Goal: Task Accomplishment & Management: Manage account settings

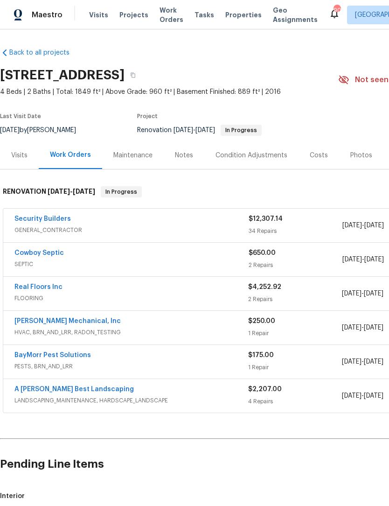
click at [56, 218] on link "Security Builders" at bounding box center [42, 219] width 57 height 7
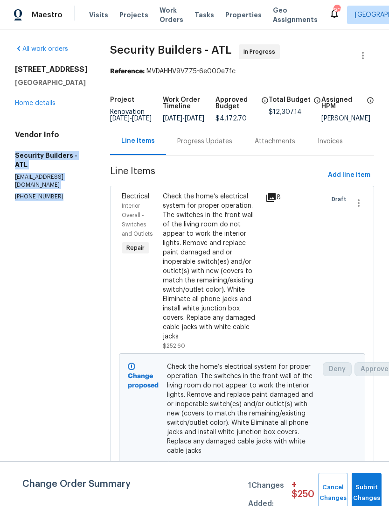
click at [45, 104] on link "Home details" at bounding box center [35, 103] width 41 height 7
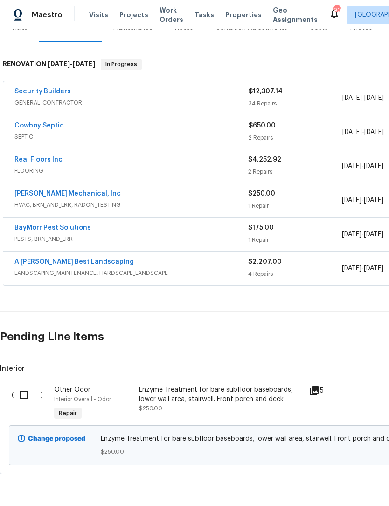
scroll to position [127, 0]
click at [28, 396] on input "checkbox" at bounding box center [27, 395] width 27 height 20
checkbox input "true"
click at [332, 489] on button "Create Work Order" at bounding box center [335, 482] width 77 height 17
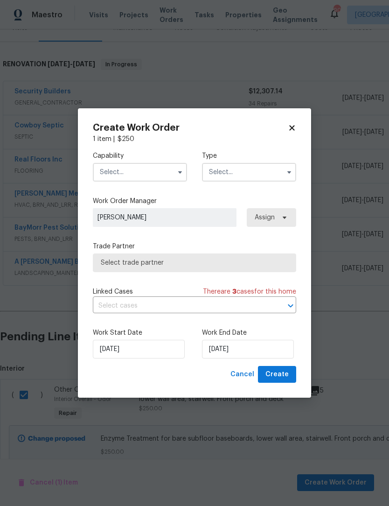
click at [182, 170] on icon "button" at bounding box center [180, 172] width 7 height 7
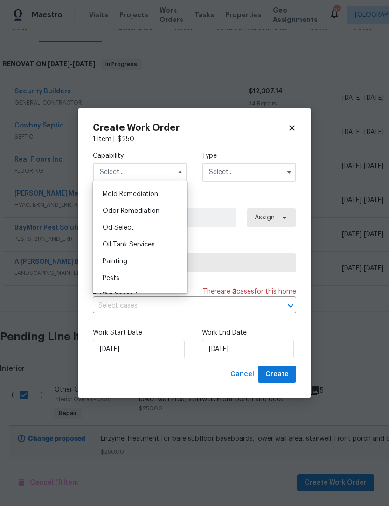
scroll to position [715, 0]
click at [150, 212] on span "Odor Remediation" at bounding box center [131, 211] width 57 height 7
type input "Odor Remediation"
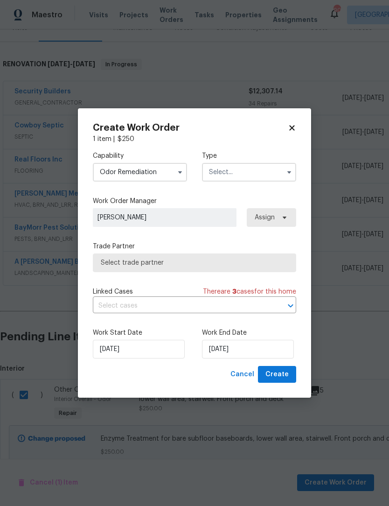
click at [284, 173] on button "button" at bounding box center [289, 172] width 11 height 11
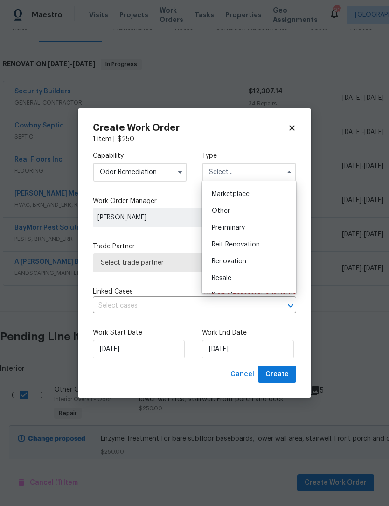
scroll to position [167, 0]
click at [248, 263] on div "Renovation" at bounding box center [250, 260] width 90 height 17
type input "Renovation"
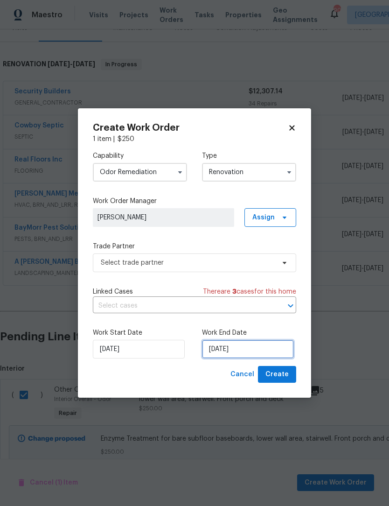
click at [245, 349] on input "8/22/2025" at bounding box center [248, 349] width 92 height 19
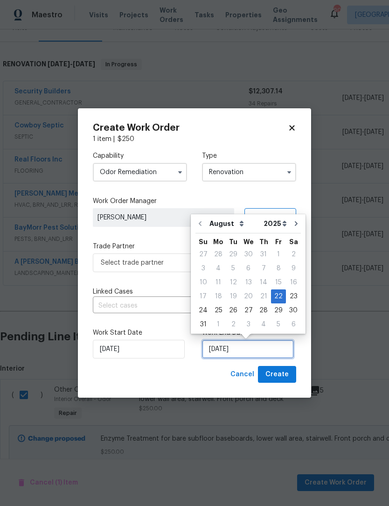
scroll to position [17, 0]
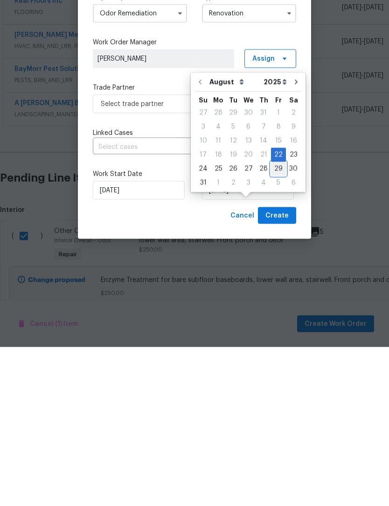
click at [276, 321] on div "29" at bounding box center [278, 327] width 15 height 13
type input "8/29/2025"
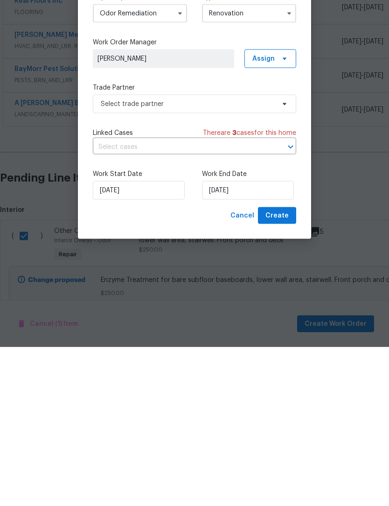
scroll to position [31, 0]
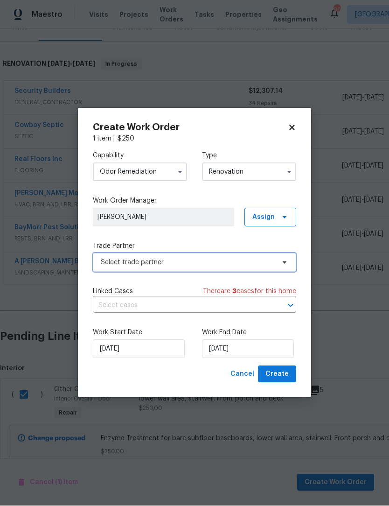
click at [178, 262] on span "Select trade partner" at bounding box center [188, 262] width 174 height 9
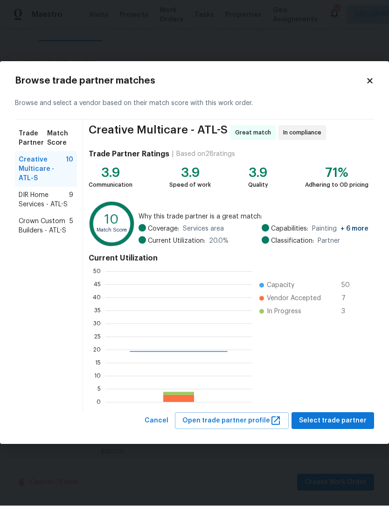
scroll to position [131, 147]
click at [62, 206] on span "DIR Home Services - ATL-S" at bounding box center [44, 200] width 50 height 19
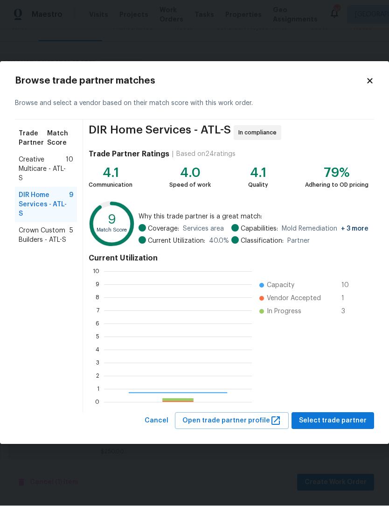
scroll to position [131, 148]
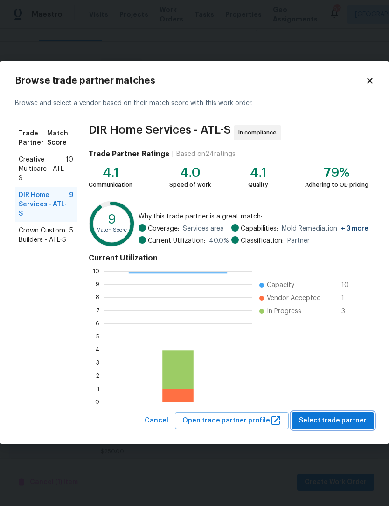
click at [349, 423] on span "Select trade partner" at bounding box center [333, 422] width 68 height 12
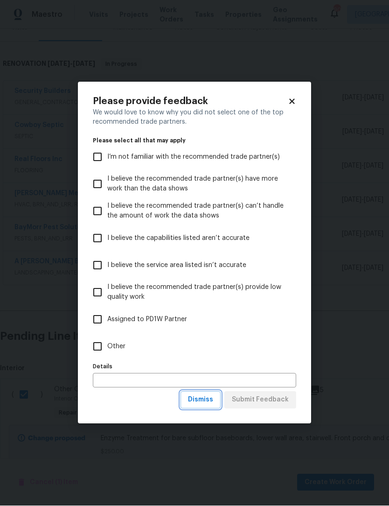
click at [210, 398] on span "Dismiss" at bounding box center [200, 401] width 25 height 12
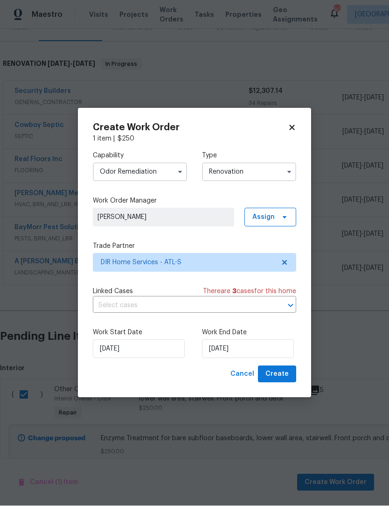
click at [284, 373] on span "Create" at bounding box center [277, 375] width 23 height 12
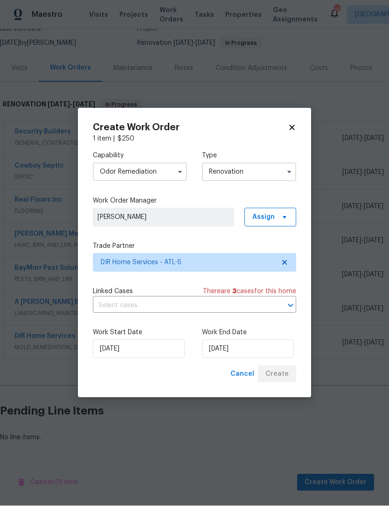
scroll to position [56, 0]
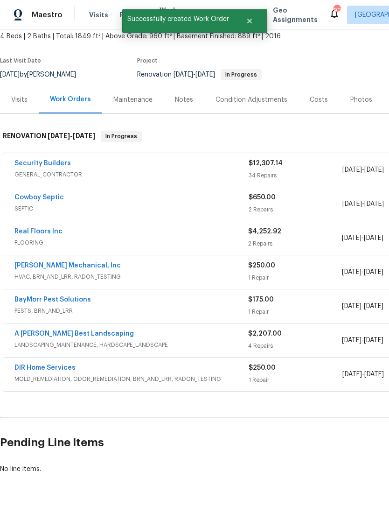
click at [31, 365] on link "DIR Home Services" at bounding box center [44, 368] width 61 height 7
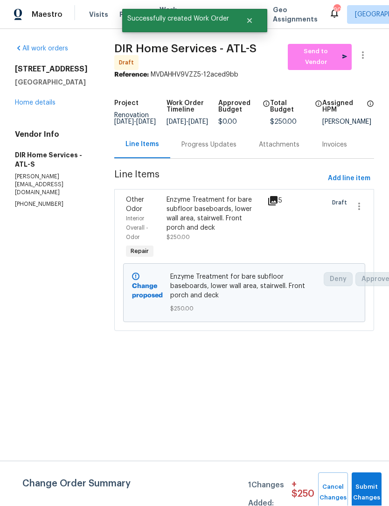
click at [225, 150] on div "Progress Updates" at bounding box center [209, 145] width 55 height 9
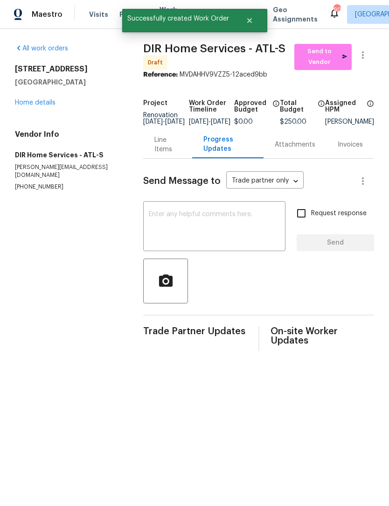
click at [208, 223] on textarea at bounding box center [214, 228] width 131 height 33
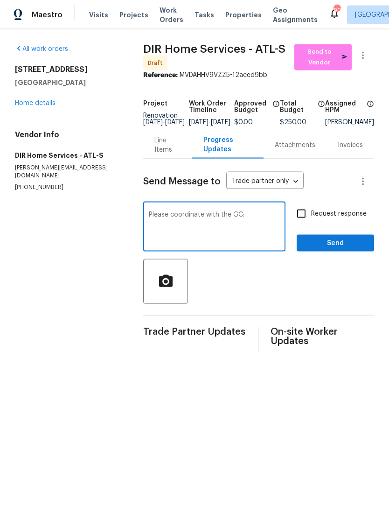
click at [260, 222] on textarea "Please coordinate with the GC:" at bounding box center [214, 228] width 131 height 33
paste textarea "Security Builders - ATL securitybuildersinc@outlook.com (770) 855-4673"
click at [149, 244] on textarea "Please coordinate with the GC: Security Builders - ATL securitybuildersinc@outl…" at bounding box center [214, 228] width 131 height 33
click at [194, 224] on textarea "Please coordinate with the GC: Security Builders - ATL securitybuildersinc@outl…" at bounding box center [214, 228] width 131 height 33
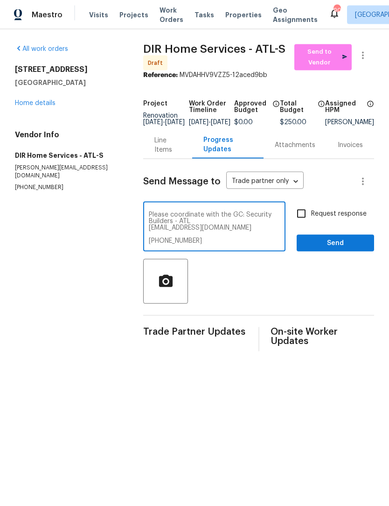
scroll to position [0, 0]
click at [149, 235] on textarea "Please coordinate with the GC: Security Builders - ATL securitybuildersinc@outl…" at bounding box center [214, 228] width 131 height 33
type textarea "Please coordinate with the GC: Security Builders - ATL@outlook.com (770) 855-46…"
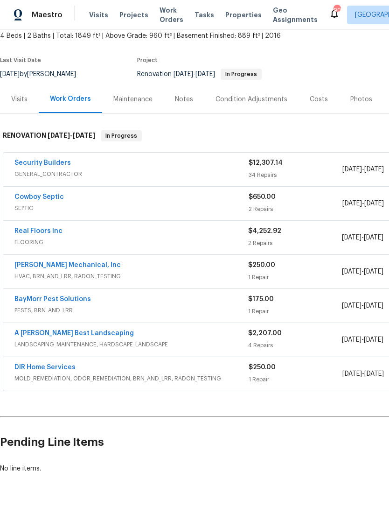
scroll to position [56, 0]
click at [30, 369] on link "DIR Home Services" at bounding box center [44, 368] width 61 height 7
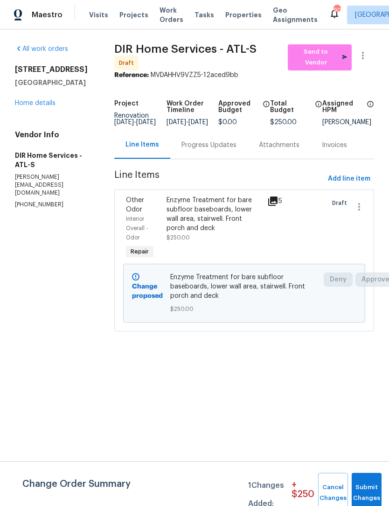
click at [225, 155] on div "Progress Updates" at bounding box center [209, 145] width 78 height 28
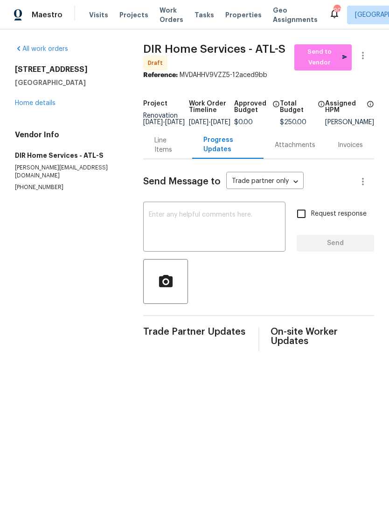
click at [220, 219] on textarea at bounding box center [214, 228] width 131 height 33
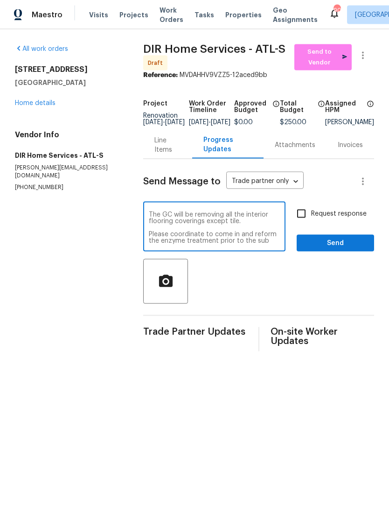
scroll to position [7, 0]
click at [205, 219] on textarea "The GC will be removing all the interior flooring coverings except tile. Please…" at bounding box center [214, 228] width 131 height 33
click at [215, 221] on textarea "The GC will be removing all the interior flooring coverings and tack strips exc…" at bounding box center [214, 228] width 131 height 33
click at [279, 222] on textarea "The GC will be removing all the interior flooring coverings including tack stri…" at bounding box center [214, 228] width 131 height 33
click at [218, 228] on textarea "The GC will be removing all the interior flooring coverings including tack stri…" at bounding box center [214, 228] width 131 height 33
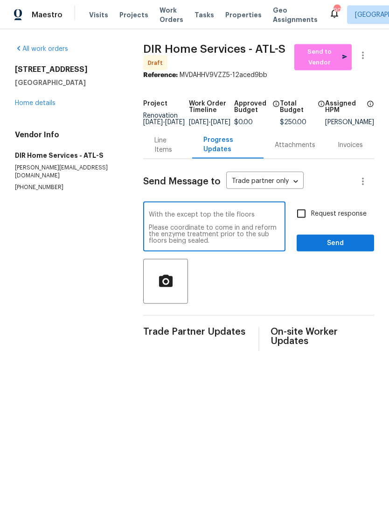
scroll to position [13, 0]
click at [273, 232] on textarea "The GC will be removing all the interior flooring coverings including tack stri…" at bounding box center [214, 228] width 131 height 33
click at [207, 244] on textarea "The GC will be removing all the interior flooring coverings including tack stri…" at bounding box center [214, 228] width 131 height 33
click at [162, 244] on textarea "The GC will be removing all the interior flooring coverings including tack stri…" at bounding box center [214, 228] width 131 height 33
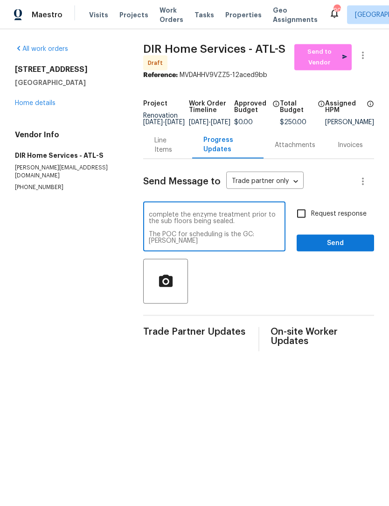
paste textarea "Security Builders - ATL securitybuildersinc@outlook.com (770) 855-4673"
click at [171, 235] on textarea "The GC will be removing all the interior flooring coverings including tack stri…" at bounding box center [214, 228] width 131 height 33
click at [173, 242] on textarea "The GC will be removing all the interior flooring coverings including tack stri…" at bounding box center [214, 228] width 131 height 33
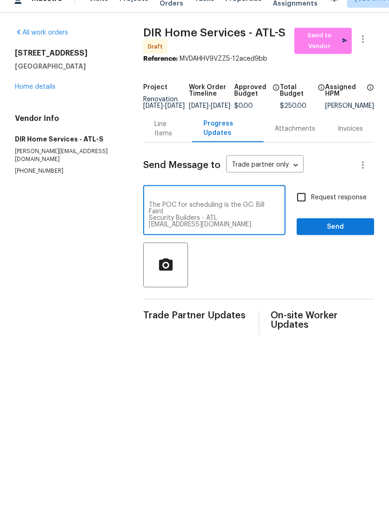
click at [219, 230] on textarea "The GC will be removing all the interior flooring coverings including tack stri…" at bounding box center [214, 228] width 131 height 33
click at [219, 233] on textarea "The GC will be removing all the interior flooring coverings including tack stri…" at bounding box center [214, 228] width 131 height 33
type textarea "The GC will be removing all the interior flooring coverings including tack stri…"
click at [305, 204] on input "Request response" at bounding box center [302, 214] width 20 height 20
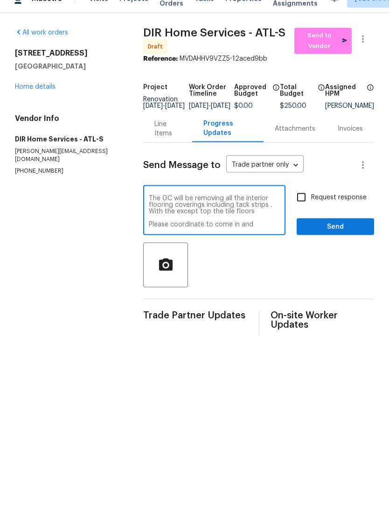
checkbox input "true"
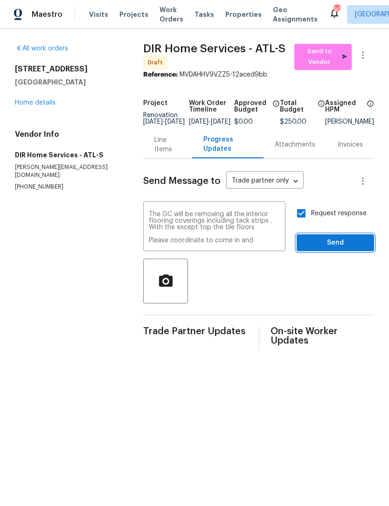
click at [349, 247] on span "Send" at bounding box center [335, 244] width 63 height 12
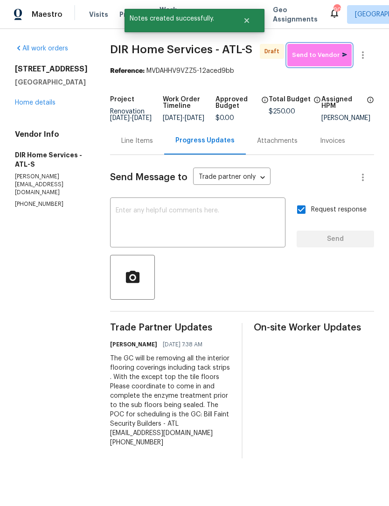
click at [336, 56] on span "Send to Vendor" at bounding box center [319, 55] width 55 height 11
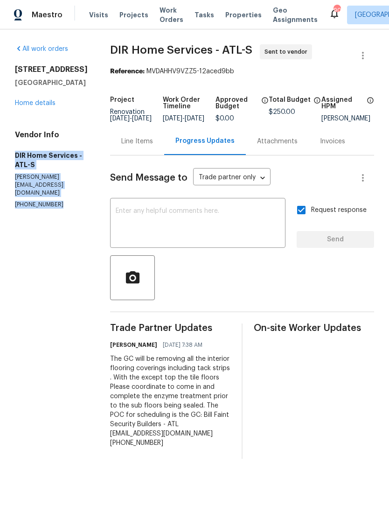
click at [42, 105] on link "Home details" at bounding box center [35, 103] width 41 height 7
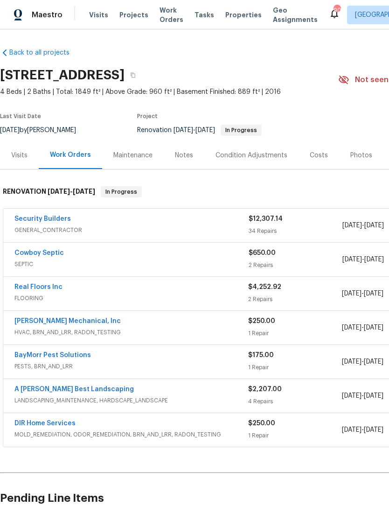
click at [55, 222] on link "Security Builders" at bounding box center [42, 219] width 57 height 7
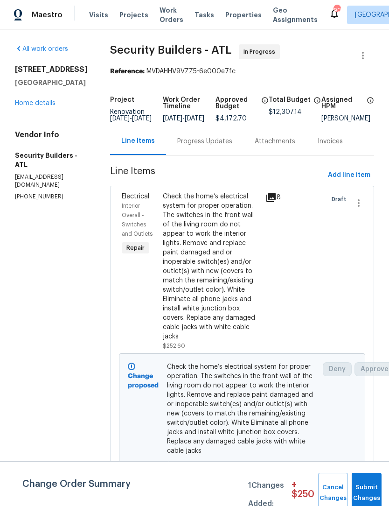
click at [218, 146] on div "Progress Updates" at bounding box center [204, 141] width 55 height 9
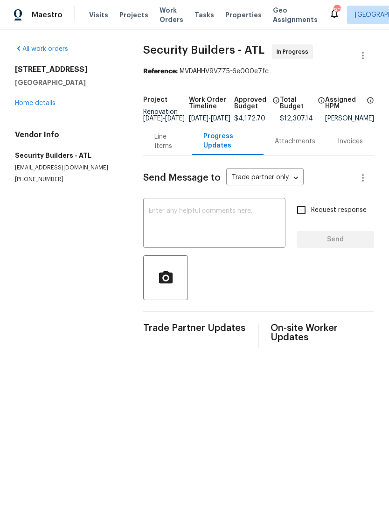
click at [189, 218] on textarea at bounding box center [214, 224] width 131 height 33
click at [181, 219] on textarea at bounding box center [214, 224] width 131 height 33
paste textarea "Here is Ken Goodnights with DIR home service ( odor mitigation) contact informa…"
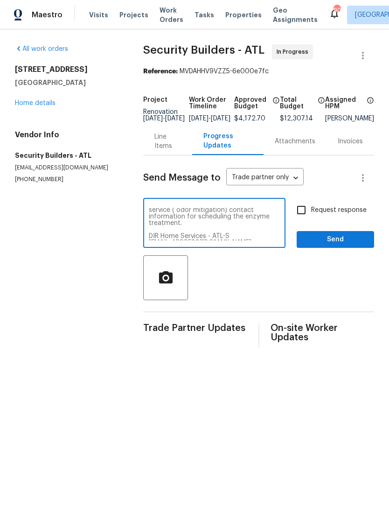
scroll to position [8, 0]
click at [197, 226] on textarea "Here is Ken Goodnights with DIR home service ( odor mitigation) contact informa…" at bounding box center [214, 224] width 131 height 33
click at [228, 241] on textarea "Here is Ken Goodnights with DIR home service ( odor mitigation) contact informa…" at bounding box center [214, 224] width 131 height 33
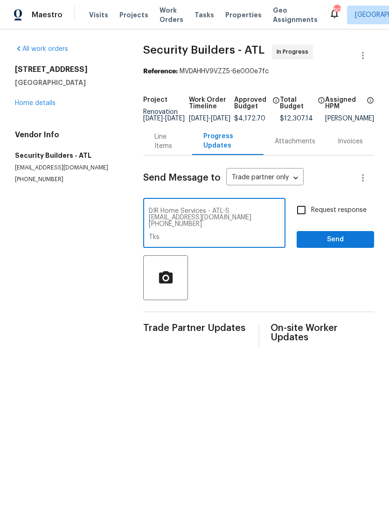
type textarea "Here is Ken Goodnights with DIR home service ( odor mitigation) contact informa…"
click at [302, 214] on input "Request response" at bounding box center [302, 210] width 20 height 20
checkbox input "true"
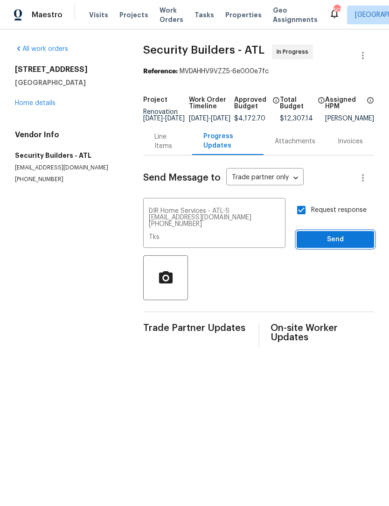
click at [341, 246] on span "Send" at bounding box center [335, 240] width 63 height 12
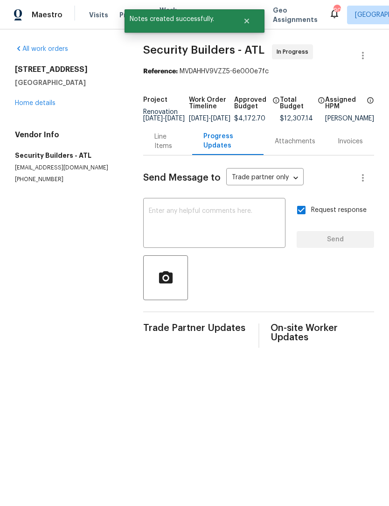
scroll to position [0, 0]
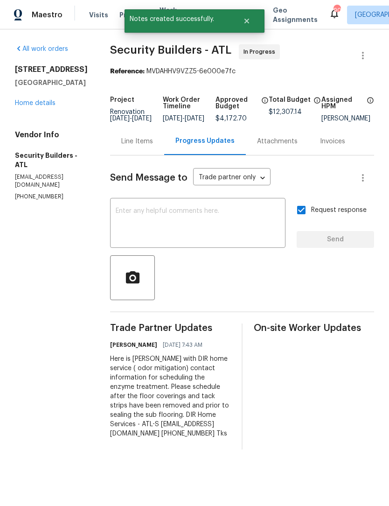
click at [181, 222] on textarea at bounding box center [198, 224] width 164 height 33
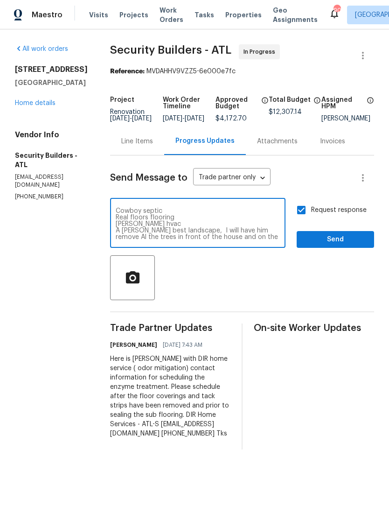
scroll to position [13, 0]
click at [194, 220] on textarea "Following are the trades: Cowboy septic Real floors flooring JH Martin hvac A L…" at bounding box center [198, 224] width 164 height 33
click at [193, 225] on textarea "Following are the trades: Cowboy septic Real floors flooring JH Martin hvac A L…" at bounding box center [198, 224] width 164 height 33
type textarea "Following are the trades: Cowboy septic Real floors flooring JH Martin hvac and…"
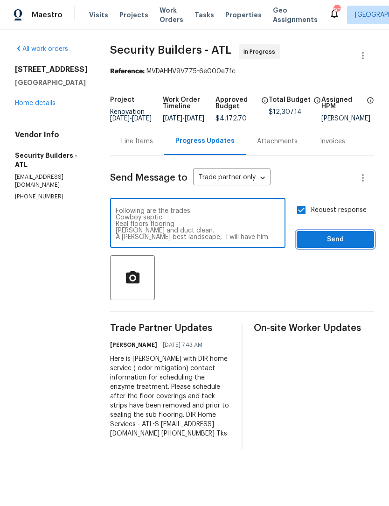
click at [342, 246] on span "Send" at bounding box center [335, 240] width 63 height 12
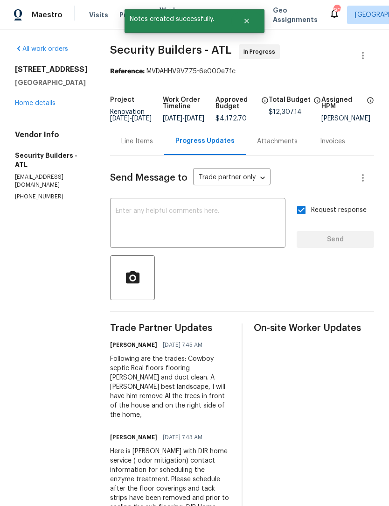
click at [35, 106] on link "Home details" at bounding box center [35, 103] width 41 height 7
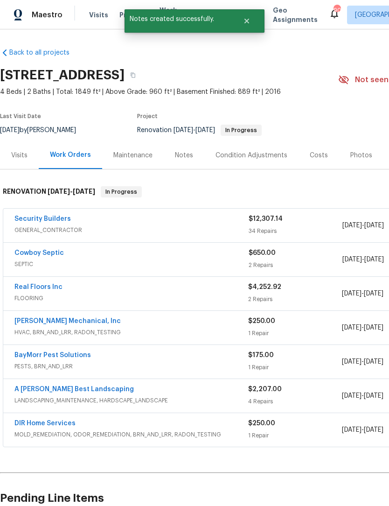
click at [80, 322] on link "JH Martin Mechanical, Inc" at bounding box center [67, 321] width 106 height 7
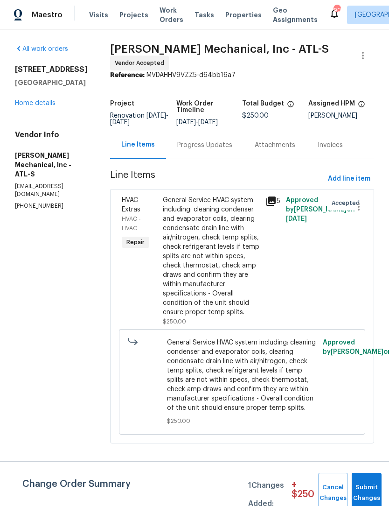
click at [235, 156] on div "Progress Updates" at bounding box center [205, 145] width 78 height 28
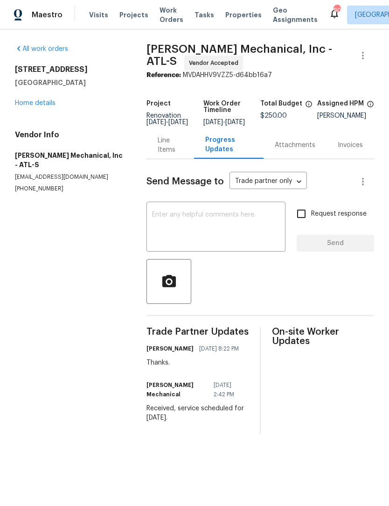
click at [217, 231] on textarea at bounding box center [216, 228] width 128 height 33
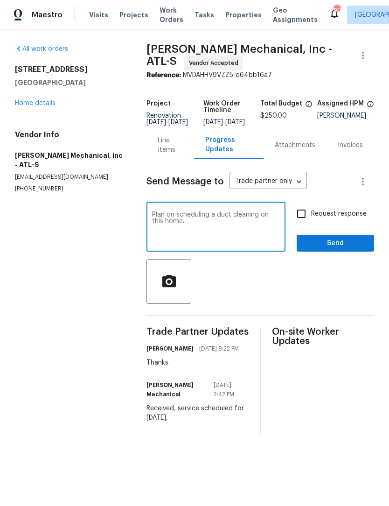
type textarea "Plan on scheduling a duct cleaning on this home."
click at [306, 221] on input "Request response" at bounding box center [302, 214] width 20 height 20
checkbox input "true"
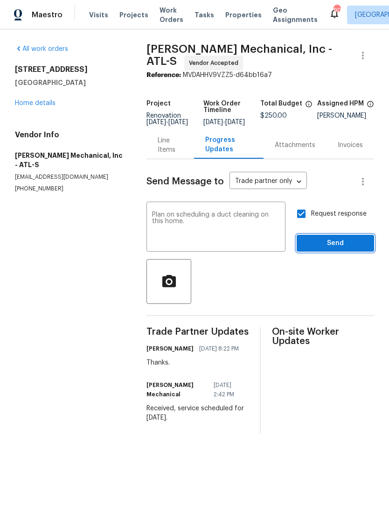
click at [334, 246] on span "Send" at bounding box center [335, 244] width 63 height 12
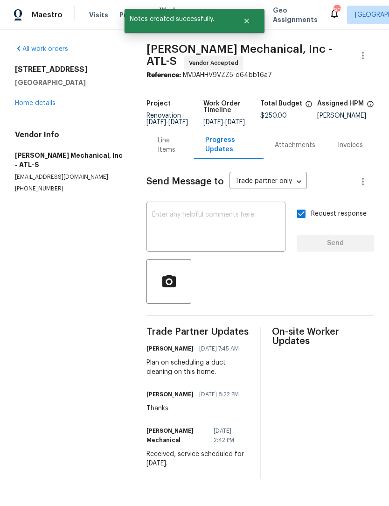
click at [173, 150] on div "Line Items" at bounding box center [170, 145] width 25 height 19
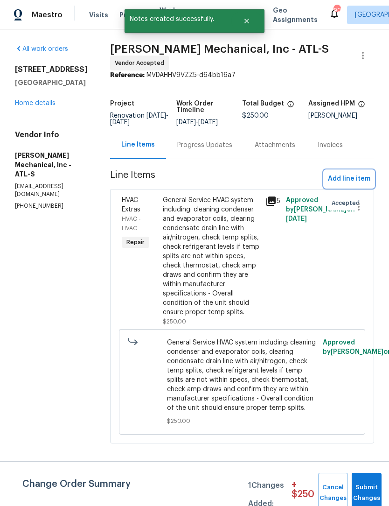
click at [356, 185] on span "Add line item" at bounding box center [349, 179] width 42 height 12
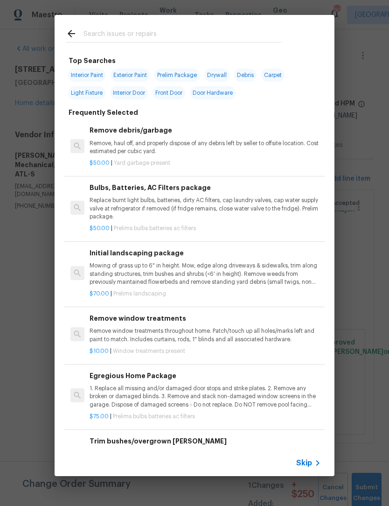
click at [145, 28] on input "text" at bounding box center [183, 35] width 198 height 14
type input "Dict"
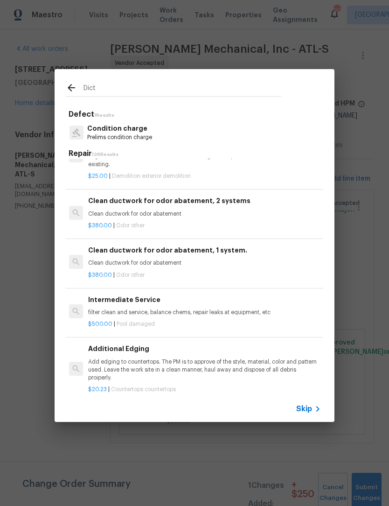
scroll to position [262, 0]
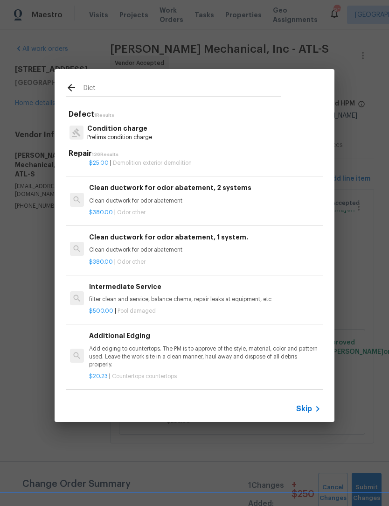
click at [167, 241] on div "Clean ductwork for odor abatement, 1 system. Clean ductwork for odor abatement" at bounding box center [205, 243] width 232 height 22
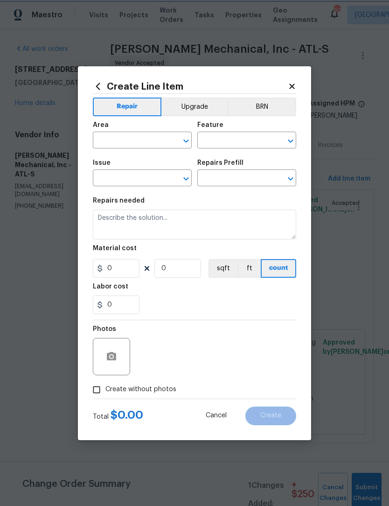
type input "Other Odor"
type input "Clean ductwork for odor abatement, 1 system. $380.00"
type textarea "Clean ductwork for odor abatement"
type input "380"
type input "1"
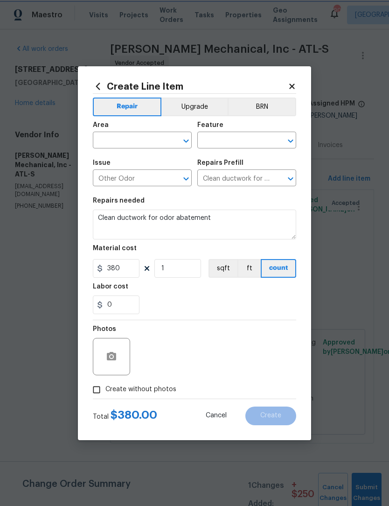
click at [184, 140] on icon "Open" at bounding box center [186, 141] width 5 height 3
click at [142, 156] on li "HVAC" at bounding box center [142, 161] width 99 height 15
type input "HVAC"
click at [286, 140] on icon "Open" at bounding box center [290, 140] width 11 height 11
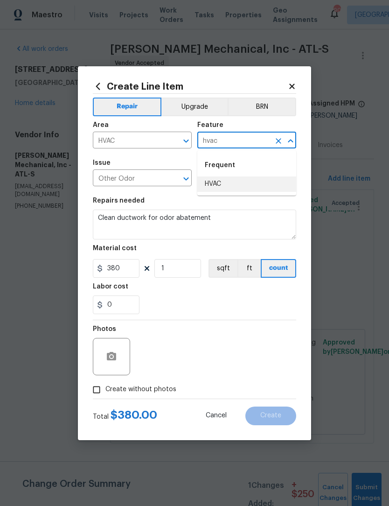
click at [236, 185] on li "HVAC" at bounding box center [247, 184] width 99 height 15
type input "HVAC"
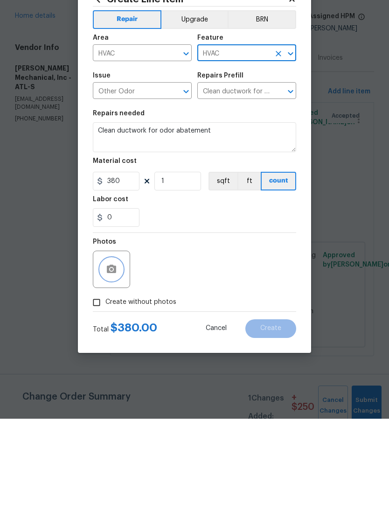
click at [111, 352] on icon "button" at bounding box center [111, 356] width 9 height 8
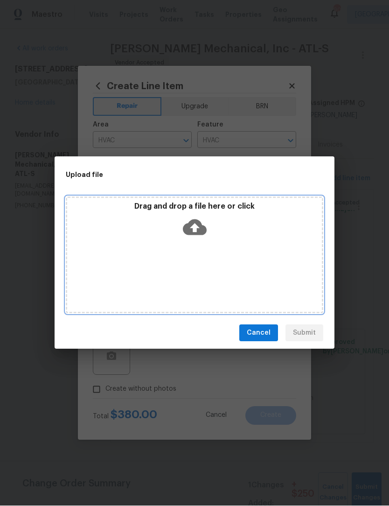
click at [201, 218] on icon at bounding box center [195, 228] width 24 height 24
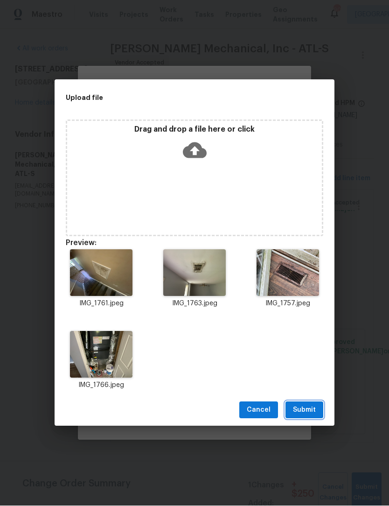
click at [310, 408] on span "Submit" at bounding box center [304, 411] width 23 height 12
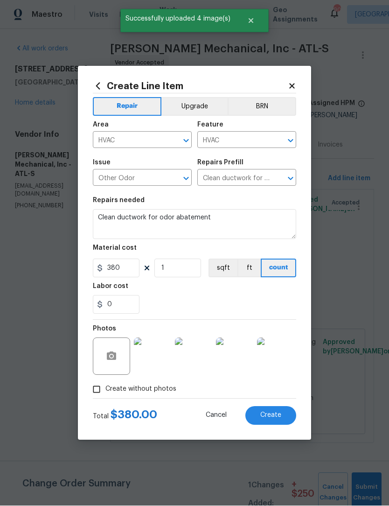
click at [276, 416] on span "Create" at bounding box center [271, 415] width 21 height 7
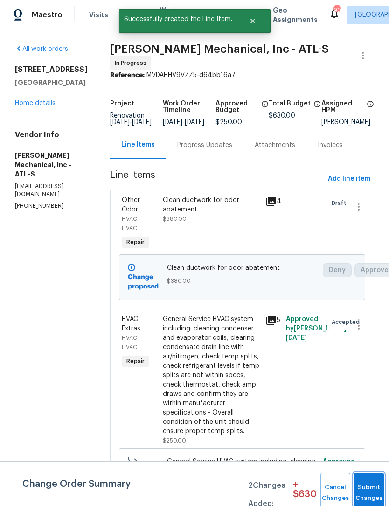
click at [367, 492] on span "Submit Changes" at bounding box center [369, 492] width 21 height 21
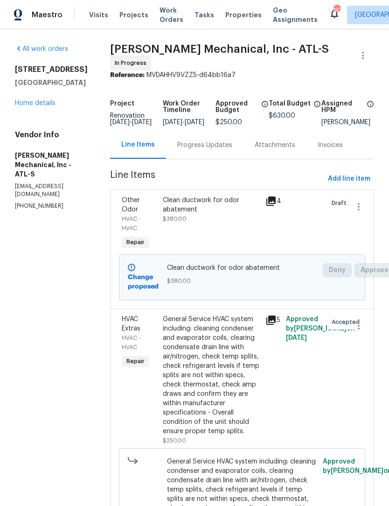
click at [32, 102] on link "Home details" at bounding box center [35, 103] width 41 height 7
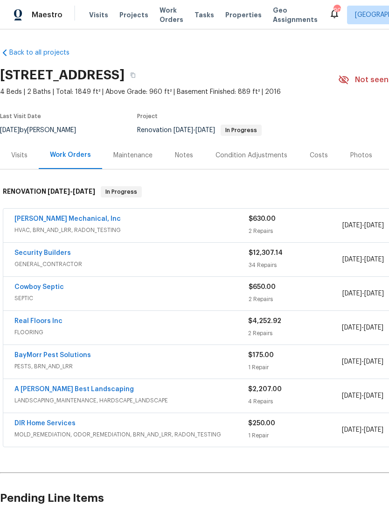
click at [53, 254] on link "Security Builders" at bounding box center [42, 253] width 57 height 7
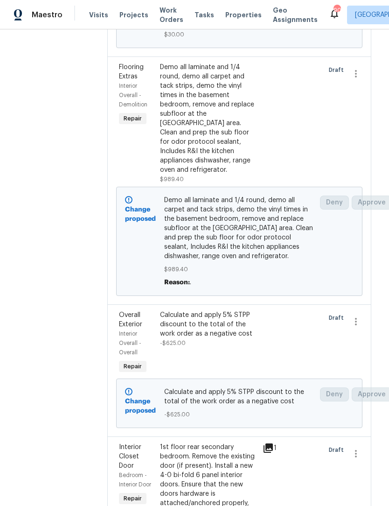
scroll to position [1437, 3]
click at [232, 175] on div "Demo all laminate and 1/4 round, demo all carpet and tack strips, demo the viny…" at bounding box center [208, 119] width 97 height 112
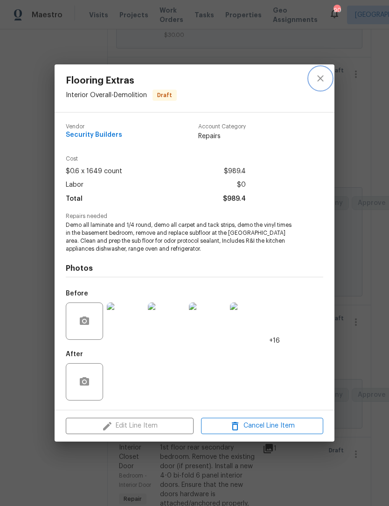
click at [320, 80] on icon "close" at bounding box center [320, 78] width 11 height 11
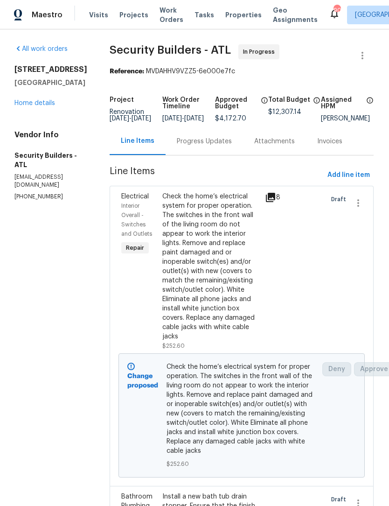
scroll to position [-2, 1]
click at [31, 106] on link "Home details" at bounding box center [35, 103] width 41 height 7
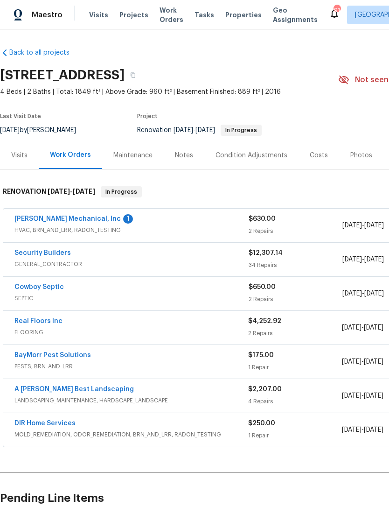
click at [76, 220] on link "JH Martin Mechanical, Inc" at bounding box center [67, 219] width 106 height 7
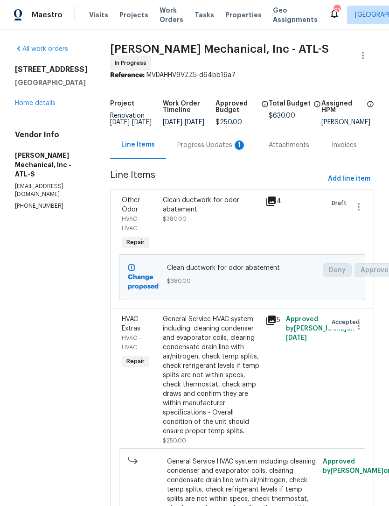
click at [211, 148] on div "Progress Updates 1" at bounding box center [211, 145] width 69 height 9
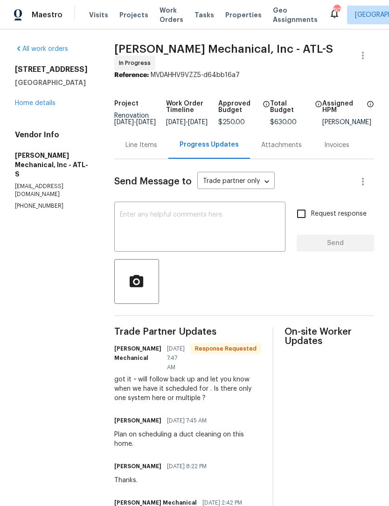
click at [248, 235] on textarea at bounding box center [200, 228] width 160 height 33
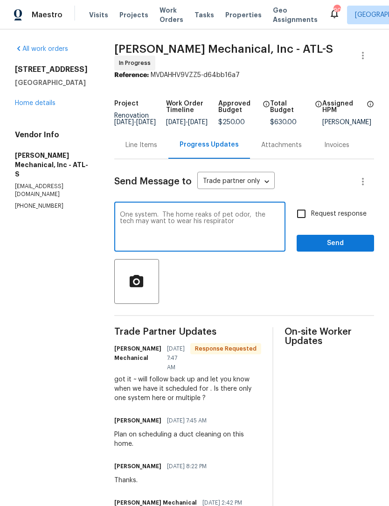
type textarea "One system. The home reaks of pet odor, the tech may want to wear his respirator"
click at [306, 217] on input "Request response" at bounding box center [302, 214] width 20 height 20
checkbox input "true"
click at [230, 226] on textarea "One system. The home reaks of pet odor, the tech may want to wear his respirator" at bounding box center [200, 228] width 160 height 33
click at [213, 217] on textarea "One system. The home reaks of pet odor, the tech may want to wear his respirator" at bounding box center [200, 228] width 160 height 33
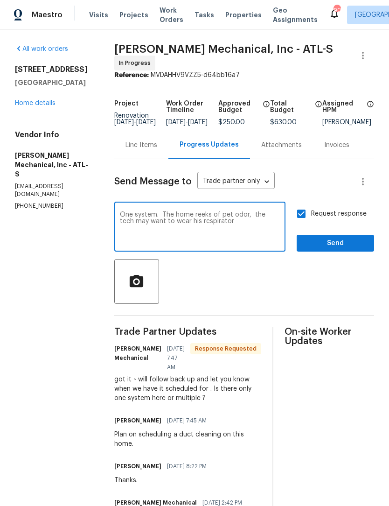
type textarea "One system. The home reeks of pet odor, the tech may want to wear his respirator"
click at [354, 247] on span "Send" at bounding box center [335, 244] width 63 height 12
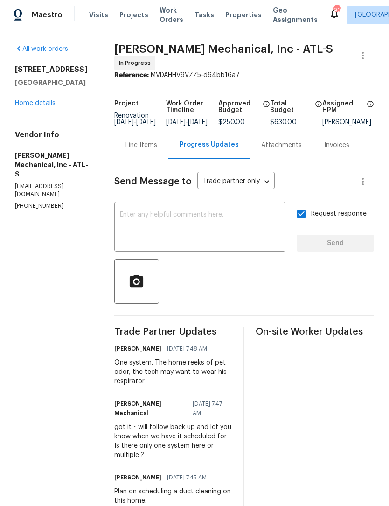
click at [27, 103] on link "Home details" at bounding box center [35, 103] width 41 height 7
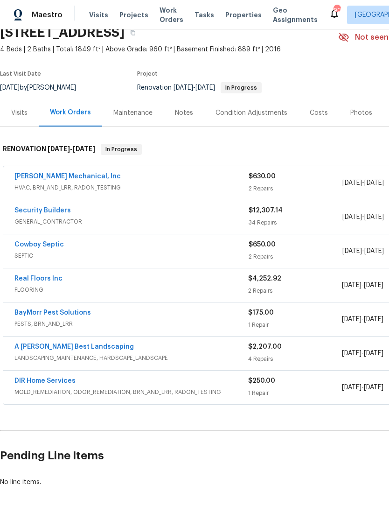
scroll to position [42, 0]
click at [45, 348] on link "A Lopez Best Landscaping" at bounding box center [74, 347] width 120 height 7
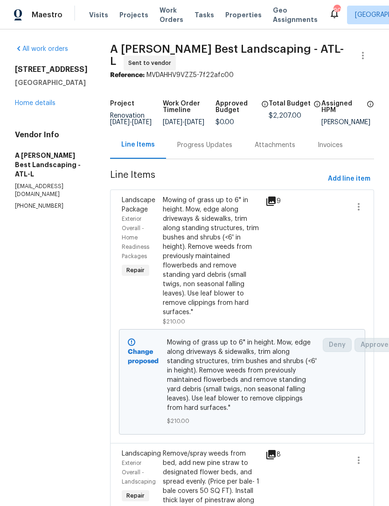
click at [233, 150] on div "Progress Updates" at bounding box center [204, 145] width 55 height 9
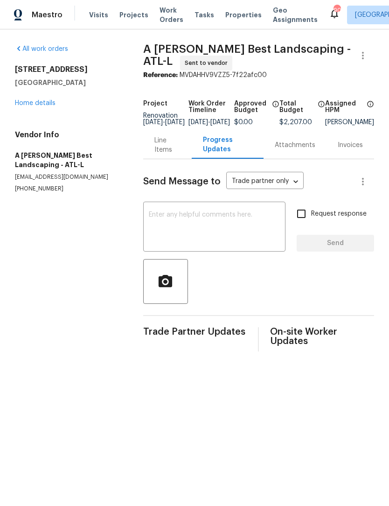
click at [209, 226] on textarea at bounding box center [214, 228] width 131 height 33
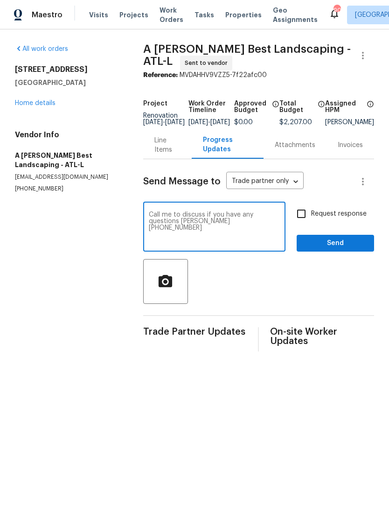
type textarea "Call me to discuss if you have any questions Scott Smathers 404-557-1606"
click at [305, 224] on input "Request response" at bounding box center [302, 214] width 20 height 20
checkbox input "true"
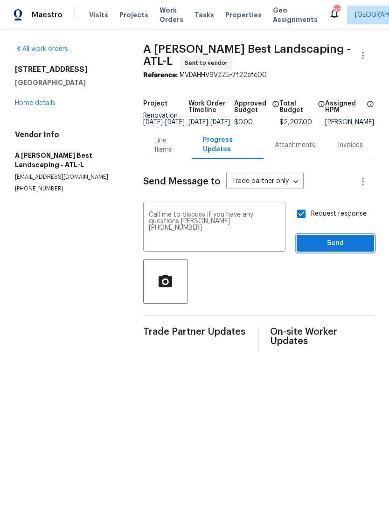
click at [347, 245] on span "Send" at bounding box center [335, 244] width 63 height 12
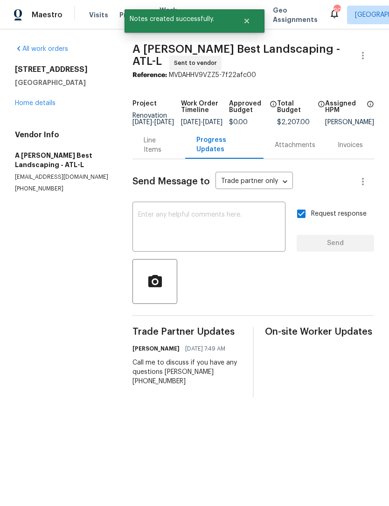
click at [34, 118] on div "All work orders 6105 Crystal Cove Trl Gainesville, GA 30506 Home details Vendor…" at bounding box center [62, 118] width 95 height 149
click at [33, 118] on div "All work orders 6105 Crystal Cove Trl Gainesville, GA 30506 Home details Vendor…" at bounding box center [62, 118] width 95 height 149
click at [39, 98] on div "6105 Crystal Cove Trl Gainesville, GA 30506 Home details" at bounding box center [62, 86] width 95 height 43
click at [35, 105] on link "Home details" at bounding box center [35, 103] width 41 height 7
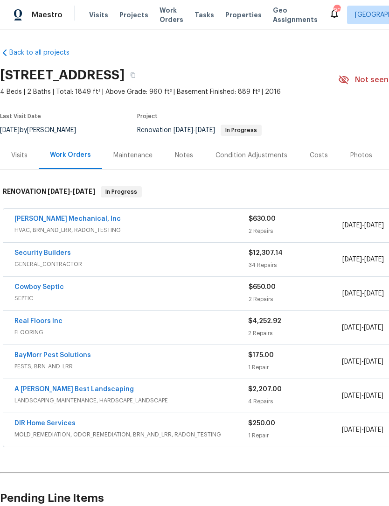
click at [41, 421] on link "DIR Home Services" at bounding box center [44, 423] width 61 height 7
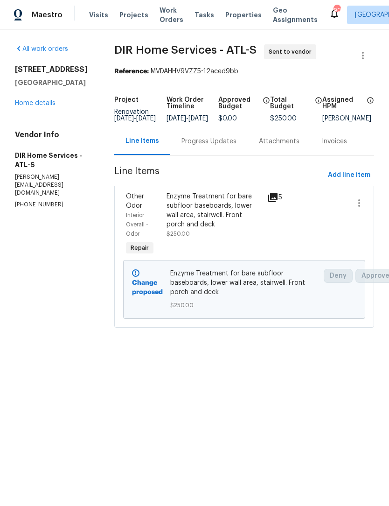
click at [213, 146] on div "Progress Updates" at bounding box center [209, 141] width 55 height 9
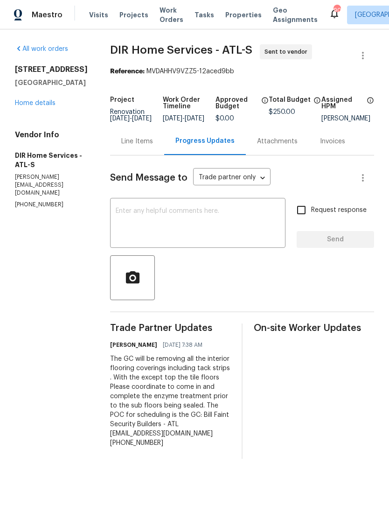
click at [223, 227] on textarea at bounding box center [198, 224] width 164 height 33
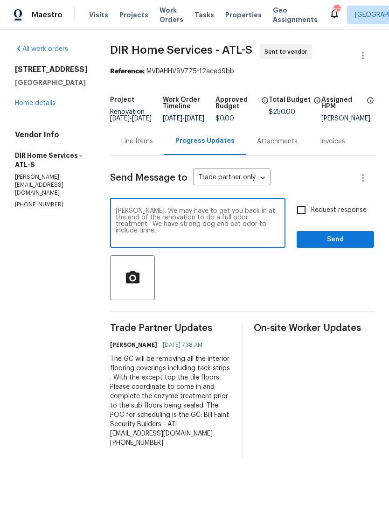
type textarea "Ken. We may have to get you back in at the end of the renovation to do a full o…"
click at [306, 220] on input "Request response" at bounding box center [302, 210] width 20 height 20
checkbox input "true"
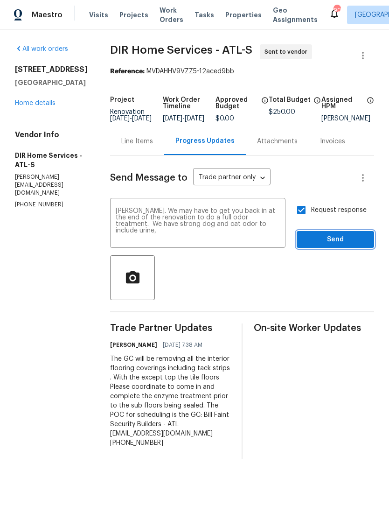
click at [339, 241] on span "Send" at bounding box center [335, 240] width 63 height 12
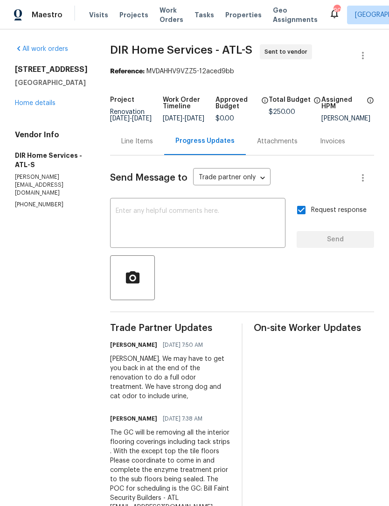
click at [40, 104] on link "Home details" at bounding box center [35, 103] width 41 height 7
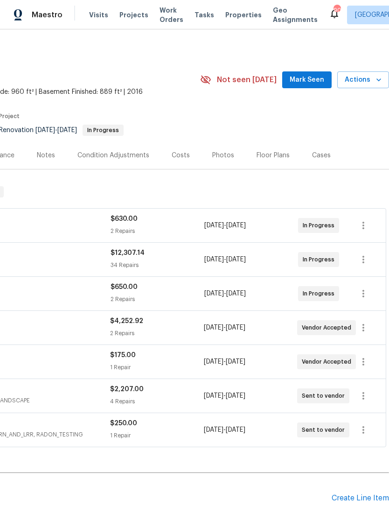
scroll to position [0, 138]
click at [307, 84] on span "Mark Seen" at bounding box center [307, 80] width 35 height 12
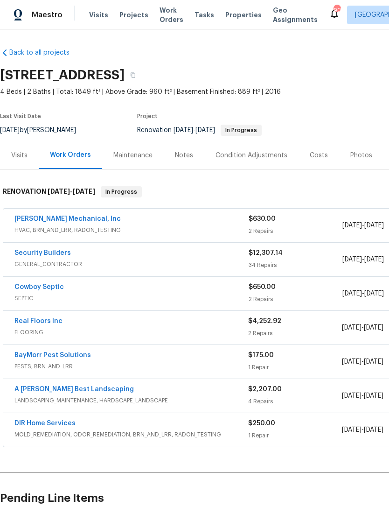
scroll to position [0, 0]
click at [183, 156] on div "Notes" at bounding box center [184, 155] width 18 height 9
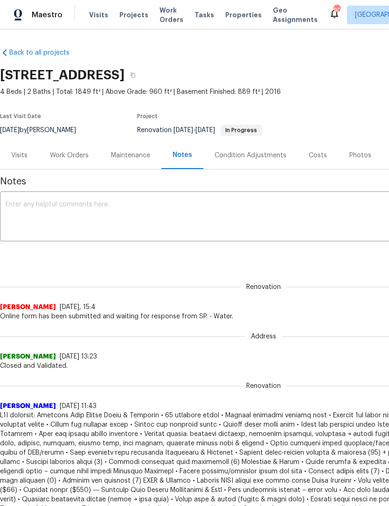
click at [157, 208] on textarea at bounding box center [264, 217] width 516 height 33
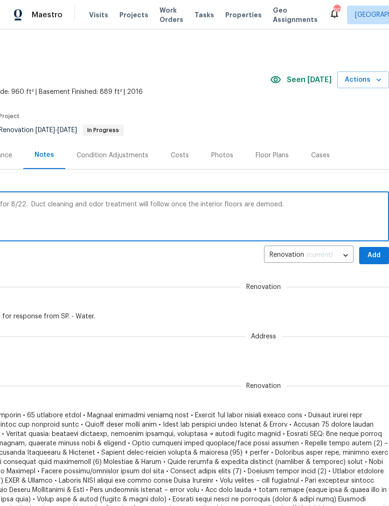
scroll to position [0, 138]
type textarea "Floor measure and hvac service scheduled for 8/22. Duct cleaning and odor treat…"
click at [375, 253] on span "Add" at bounding box center [374, 256] width 15 height 12
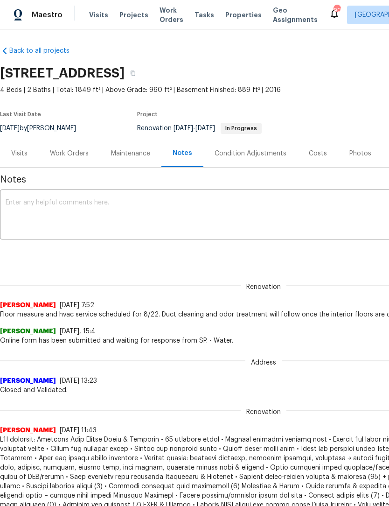
scroll to position [2, 0]
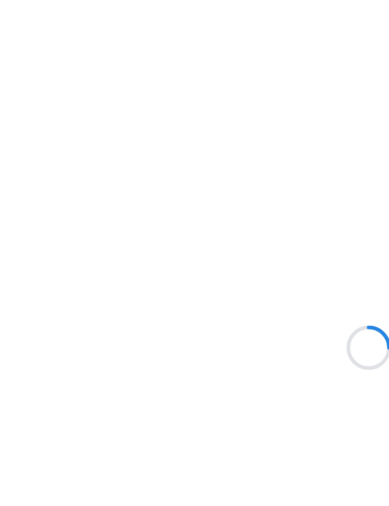
scroll to position [70, 0]
